Goal: Book appointment/travel/reservation

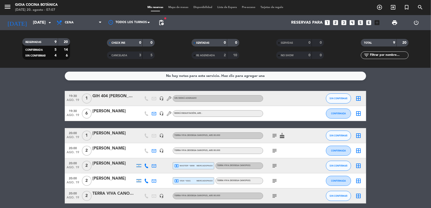
scroll to position [28, 0]
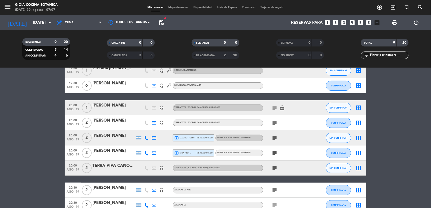
click at [30, 15] on div "[DATE] [DATE] arrow_drop_down" at bounding box center [29, 22] width 50 height 15
click at [33, 21] on input "[DATE]" at bounding box center [56, 23] width 53 height 10
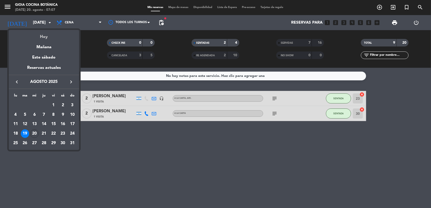
scroll to position [0, 0]
drag, startPoint x: 42, startPoint y: 34, endPoint x: 66, endPoint y: 24, distance: 26.0
click at [44, 34] on div "Hoy" at bounding box center [44, 35] width 70 height 10
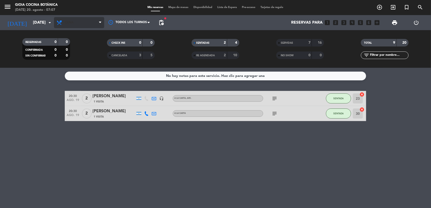
type input "mié. 20 ago."
click at [67, 24] on span "Cena" at bounding box center [69, 23] width 9 height 4
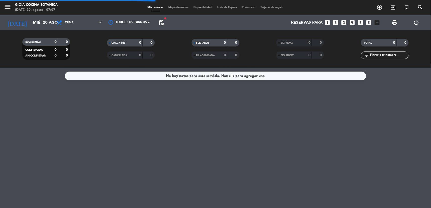
click at [78, 29] on div "Todos los servicios Desayuno Brunch Almuerzo Cena Cena Todos los servicios Desa…" at bounding box center [79, 22] width 50 height 15
click at [78, 26] on span "Cena" at bounding box center [79, 22] width 50 height 11
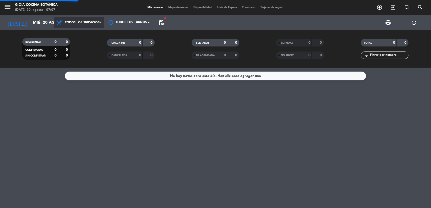
click at [81, 36] on div "menu [PERSON_NAME] Cocina Botánica [DATE] 20. agosto - 07:07 Mis reservas Mapa …" at bounding box center [215, 34] width 431 height 68
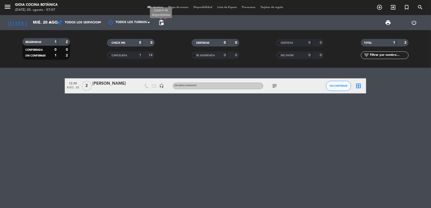
click at [161, 21] on span "pending_actions" at bounding box center [161, 23] width 6 height 6
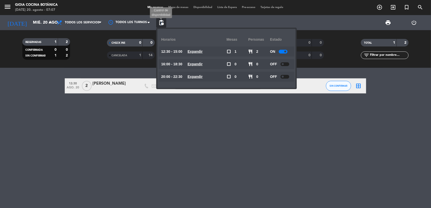
click at [161, 21] on span "pending_actions" at bounding box center [161, 23] width 6 height 6
